Goal: Task Accomplishment & Management: Manage account settings

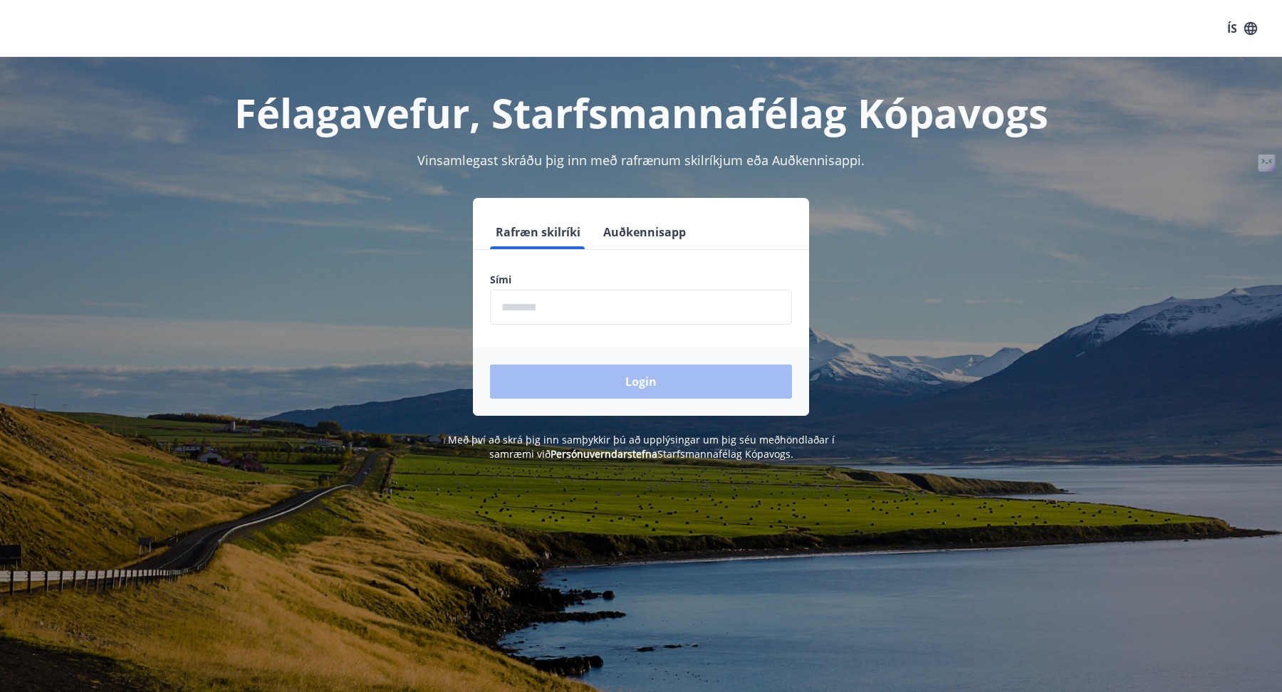
click at [582, 308] on input "phone" at bounding box center [641, 307] width 302 height 35
type input "********"
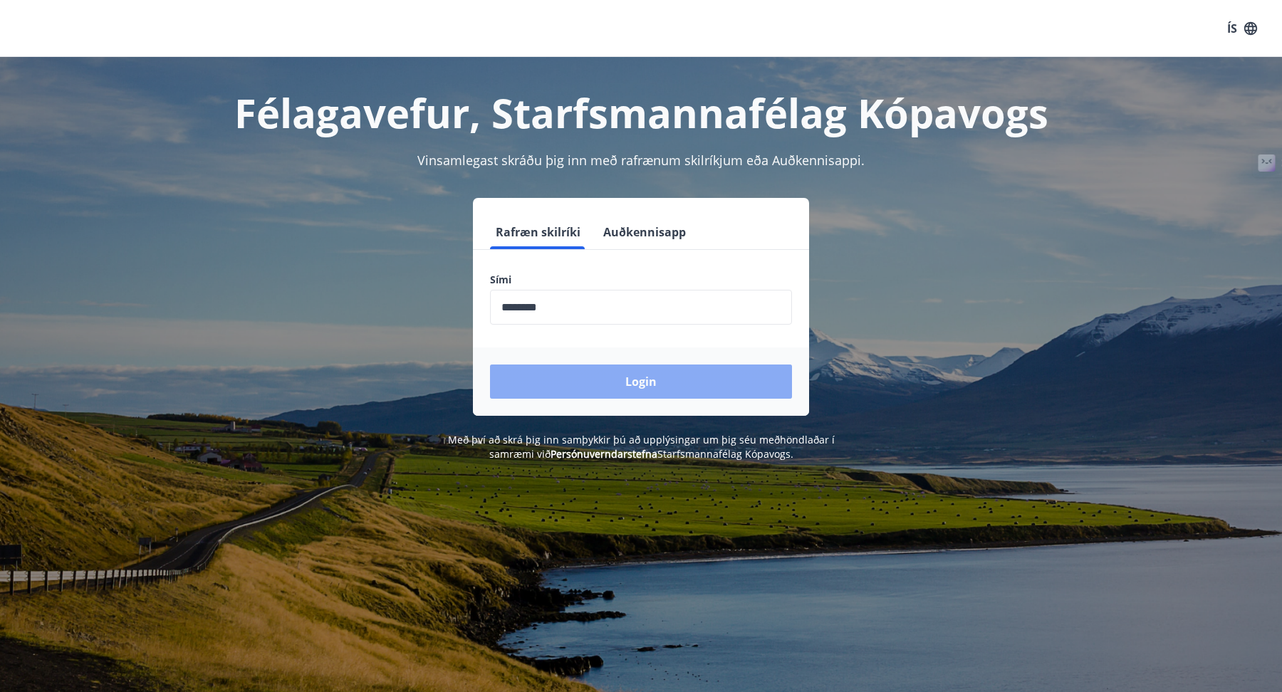
click at [593, 397] on button "Login" at bounding box center [641, 382] width 302 height 34
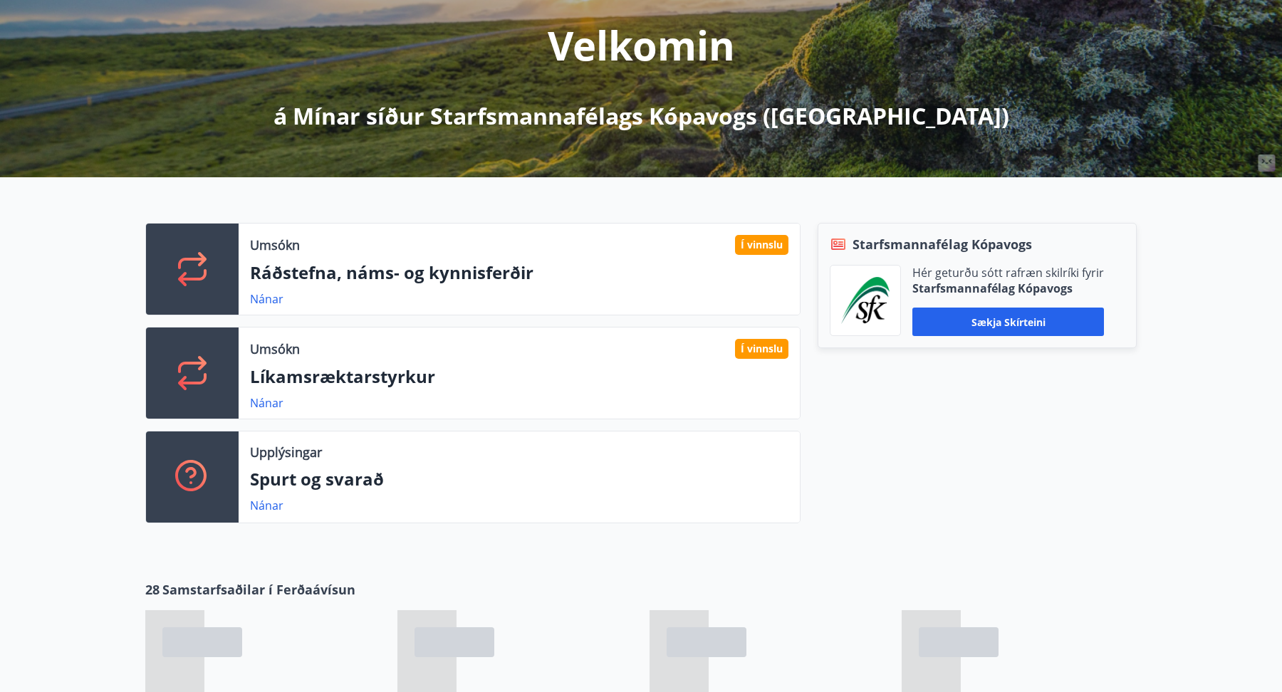
scroll to position [221, 0]
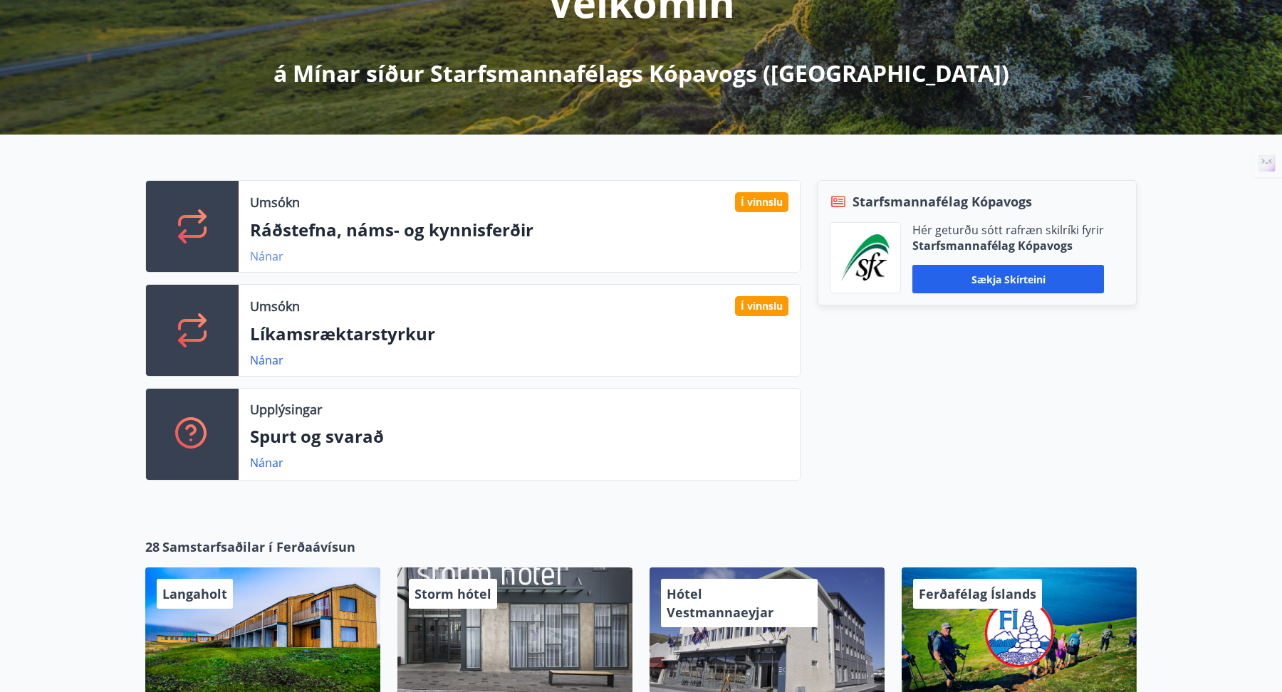
click at [273, 257] on link "Nánar" at bounding box center [266, 257] width 33 height 16
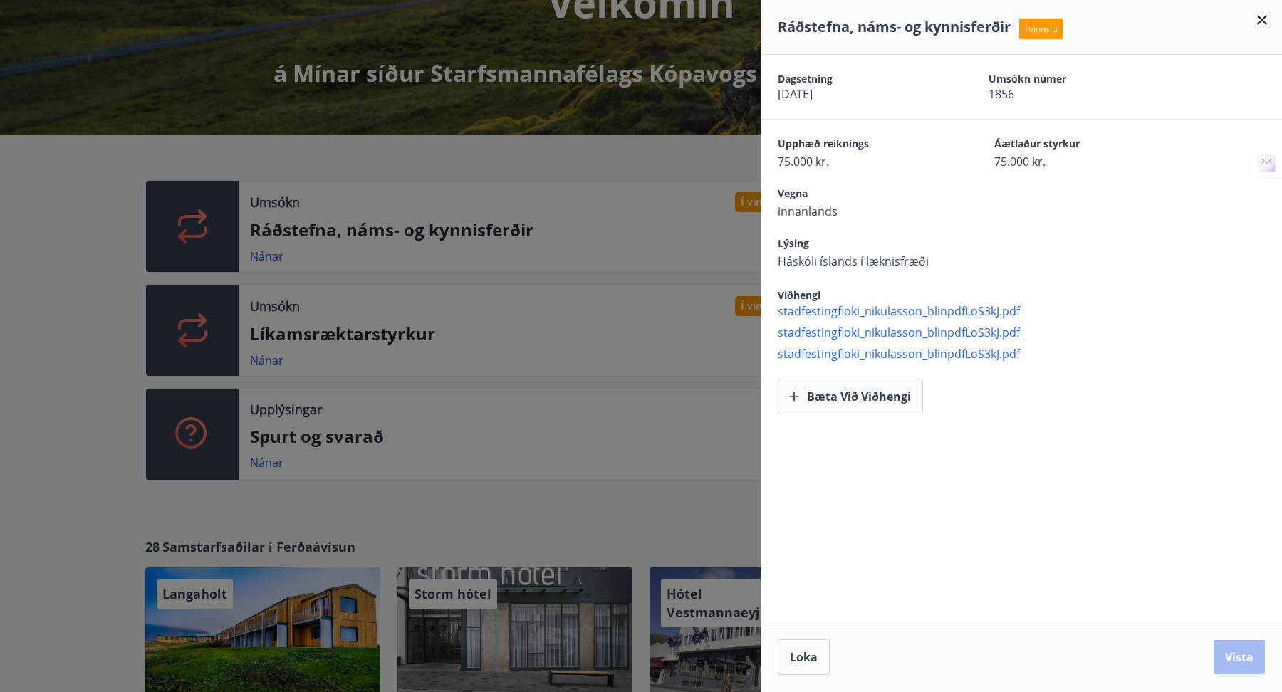
click at [516, 284] on div at bounding box center [641, 346] width 1282 height 692
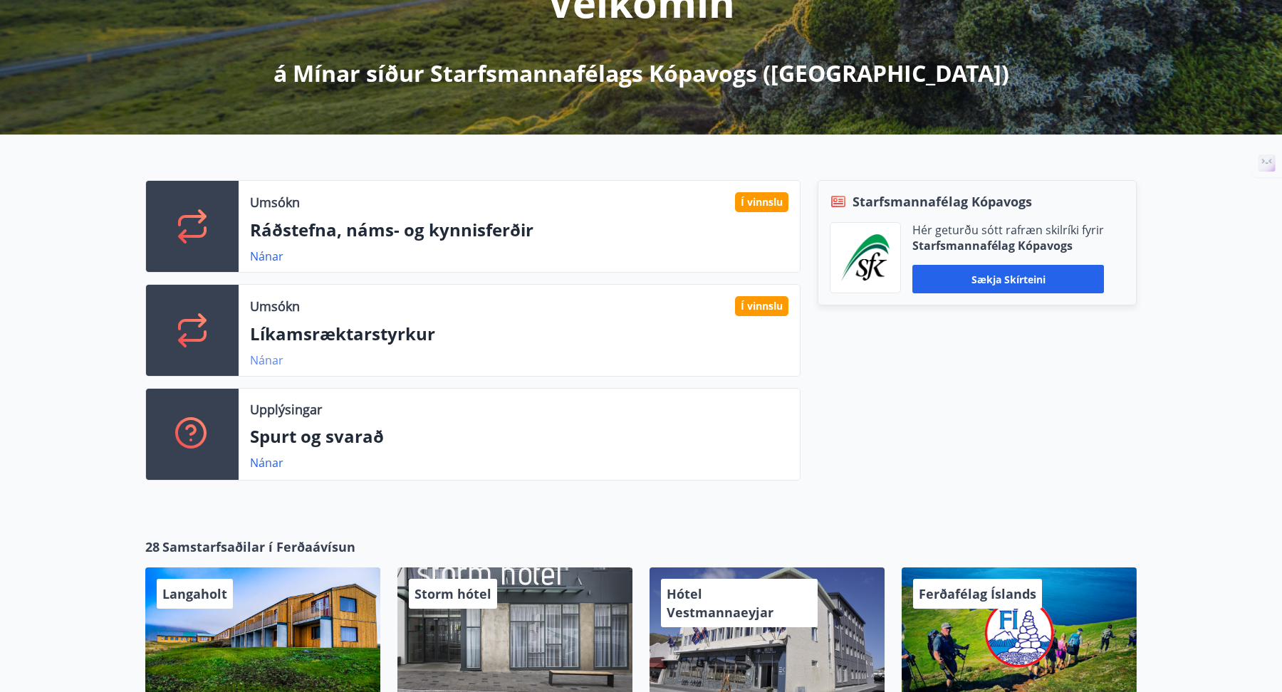
click at [261, 356] on link "Nánar" at bounding box center [266, 360] width 33 height 16
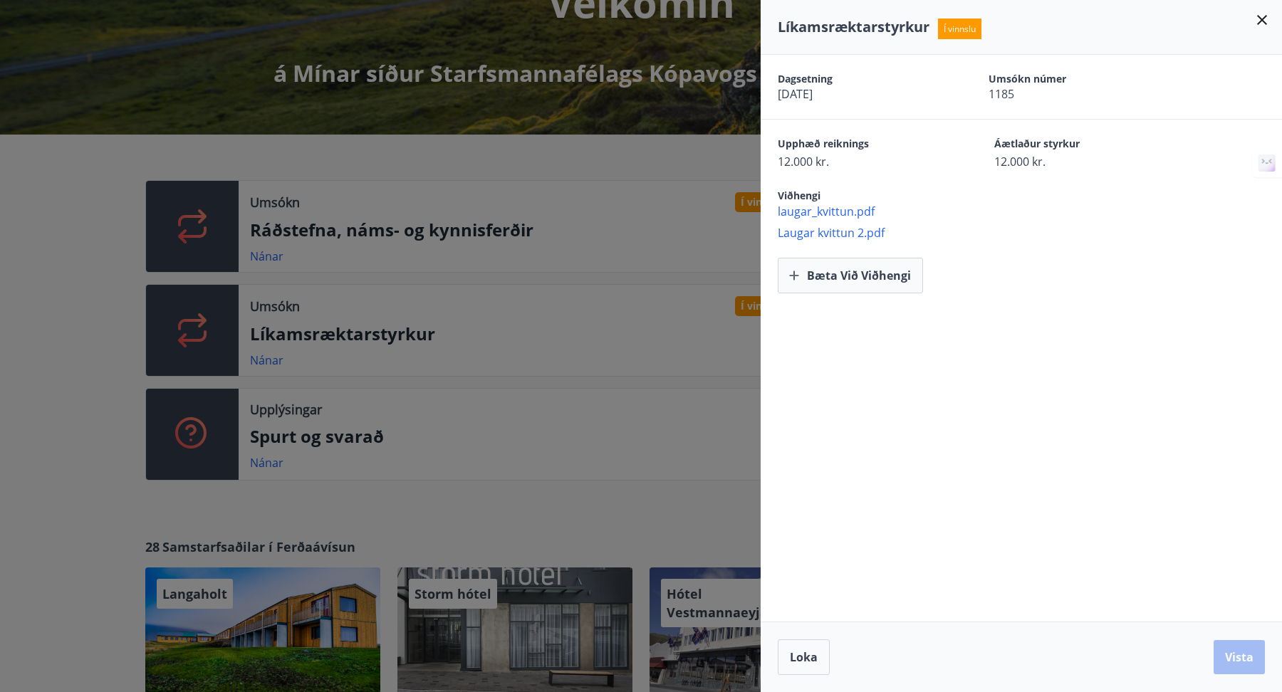
click at [261, 356] on div at bounding box center [641, 346] width 1282 height 692
